Goal: Information Seeking & Learning: Learn about a topic

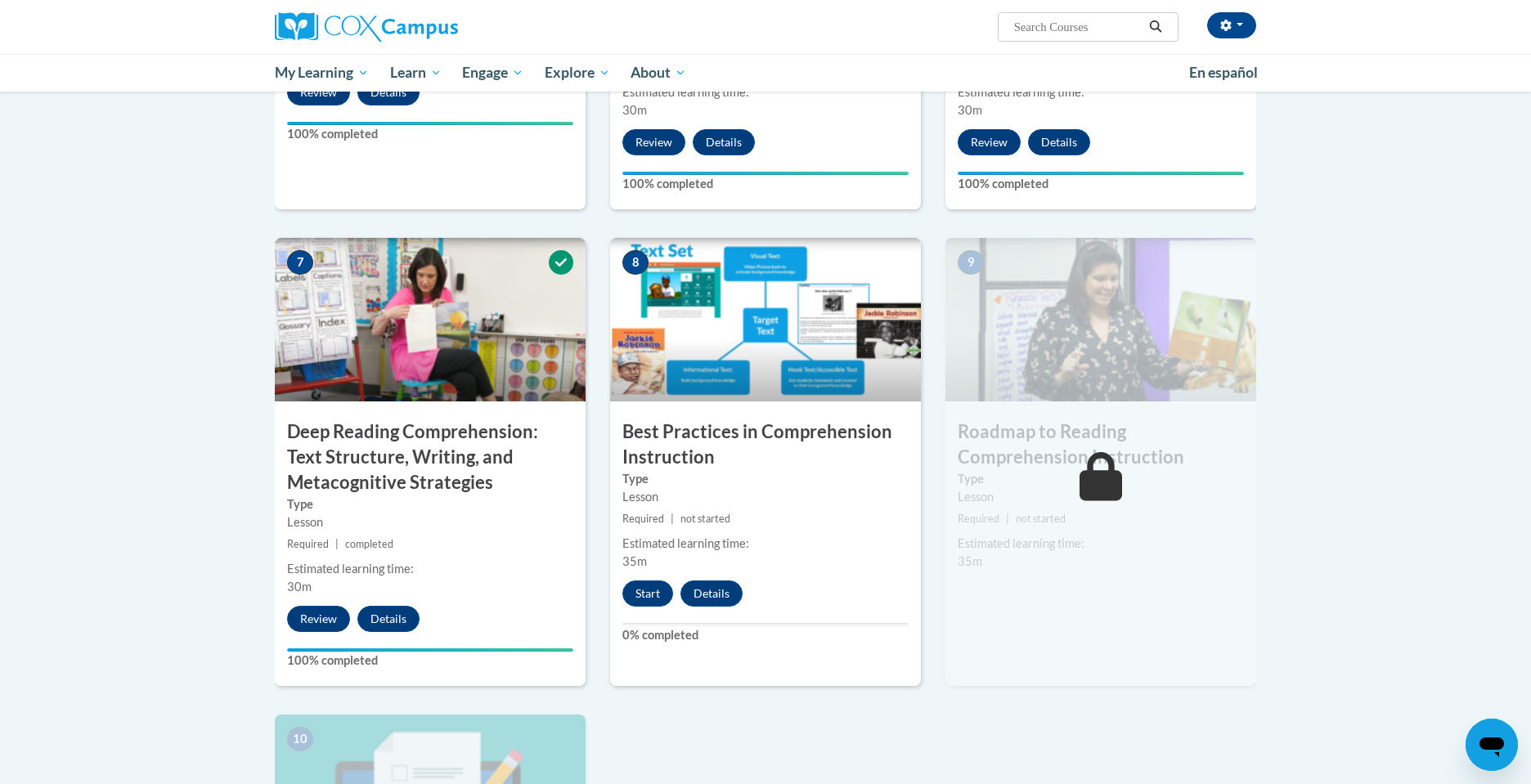
scroll to position [1092, 0]
click at [668, 587] on button "Start" at bounding box center [648, 592] width 50 height 26
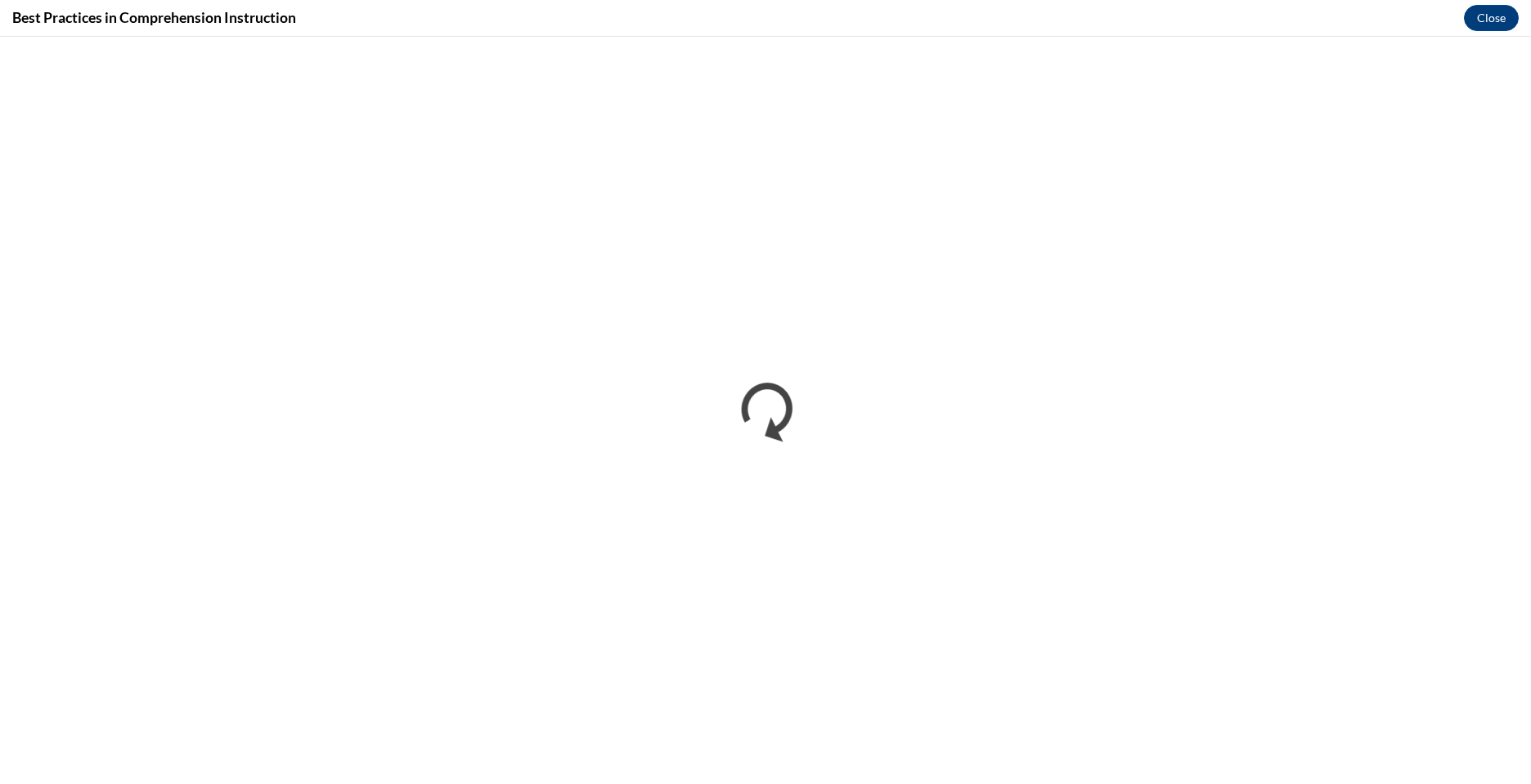
scroll to position [0, 0]
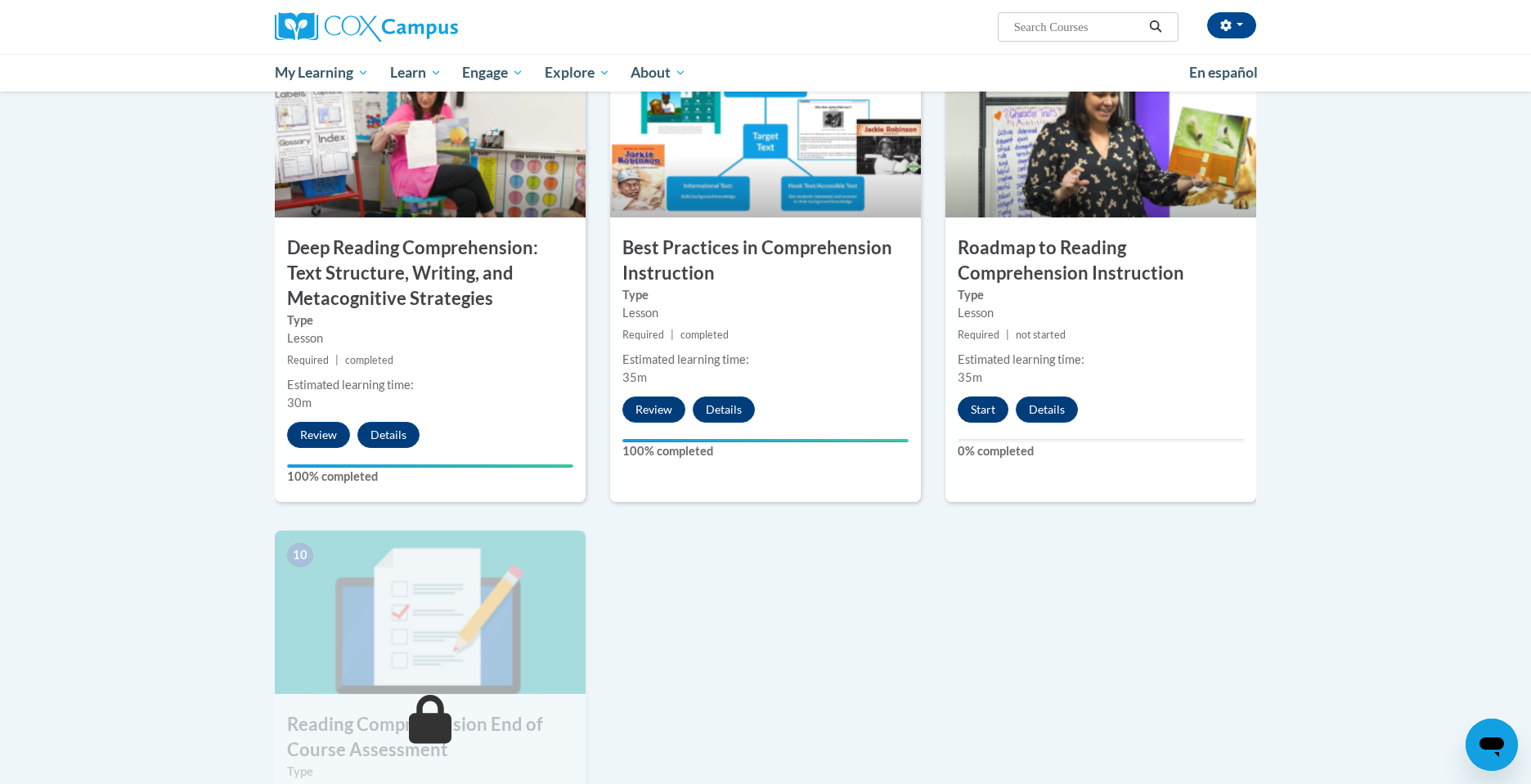
scroll to position [1292, 0]
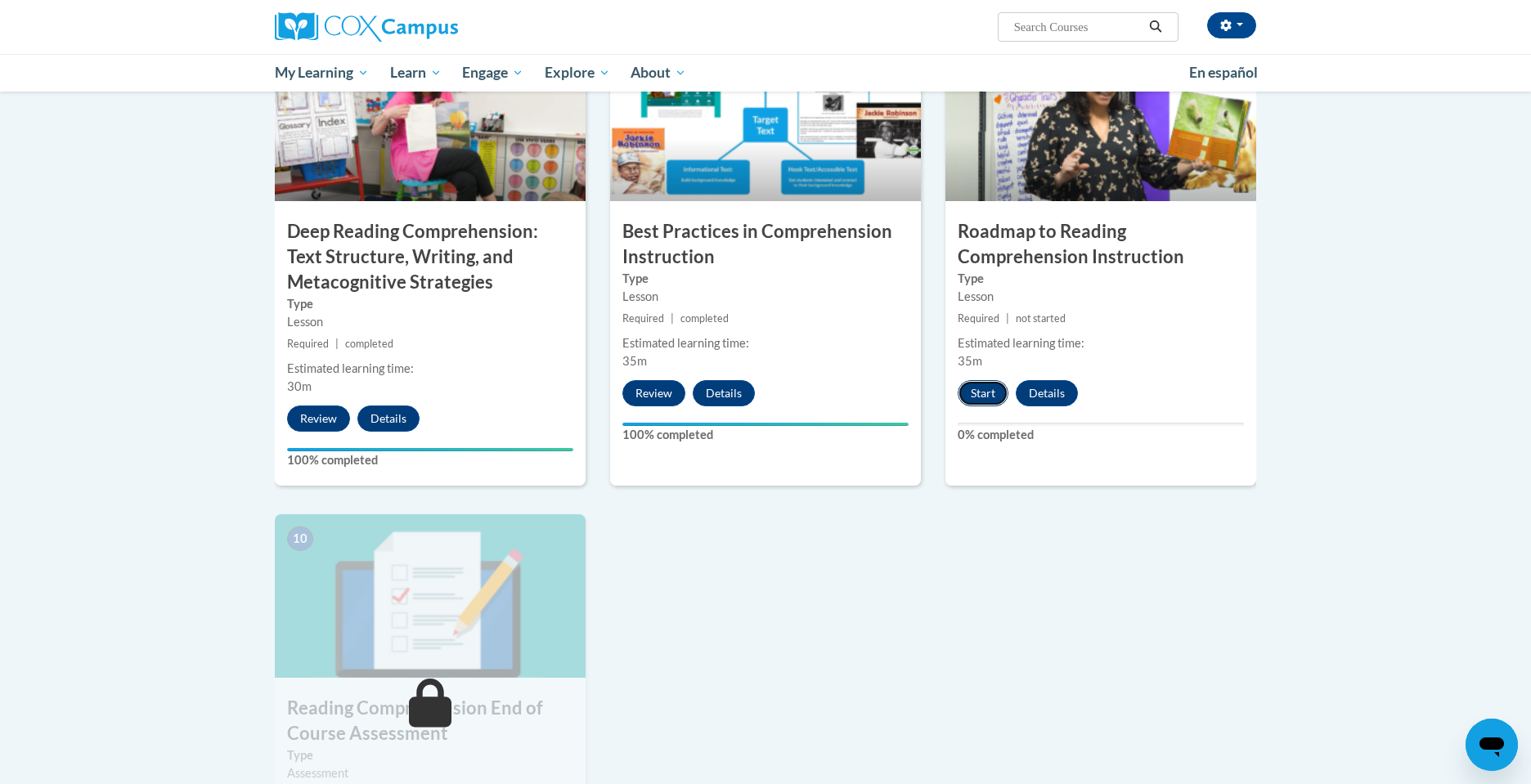
click at [986, 389] on button "Start" at bounding box center [983, 393] width 50 height 26
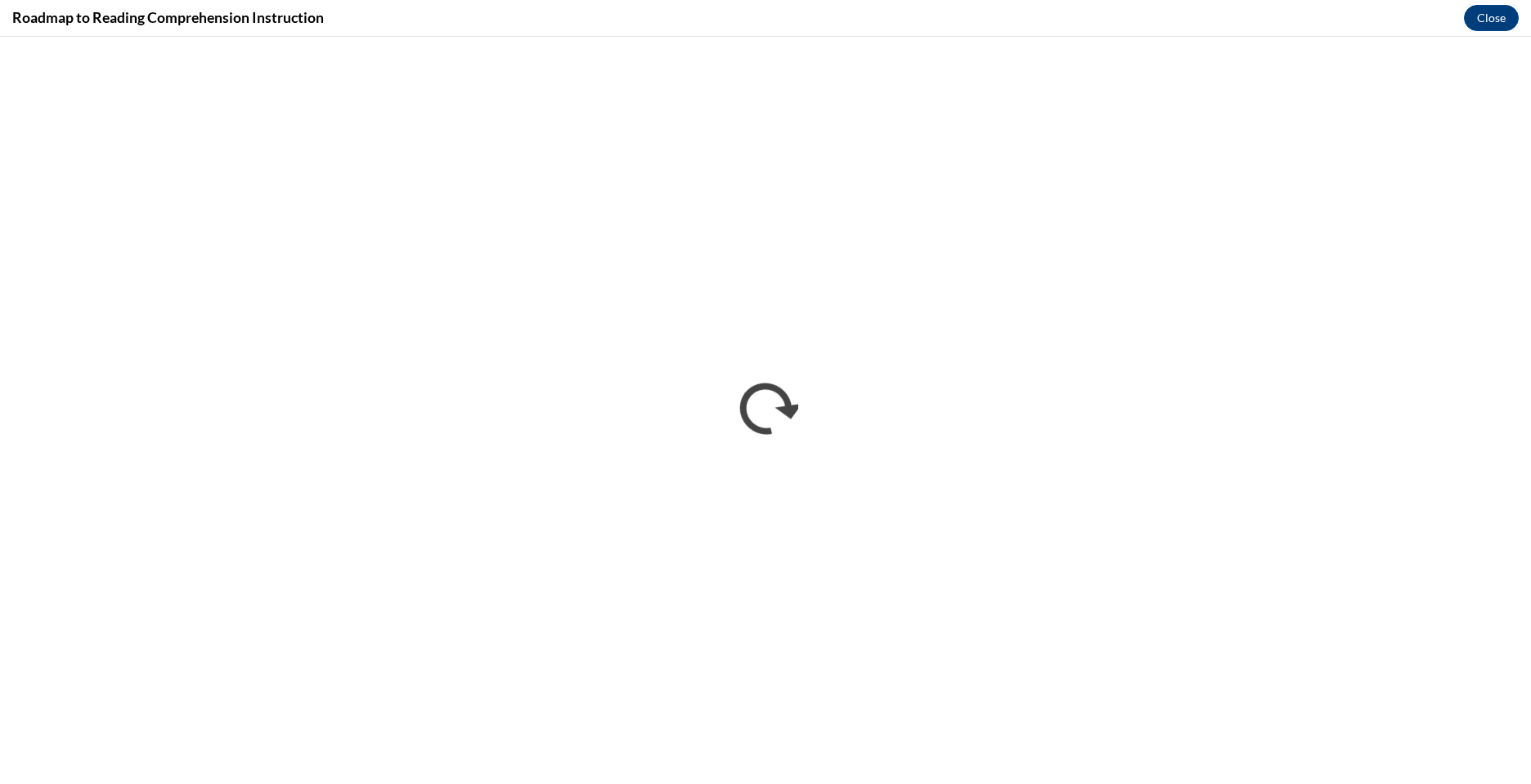
scroll to position [0, 0]
